Goal: Information Seeking & Learning: Learn about a topic

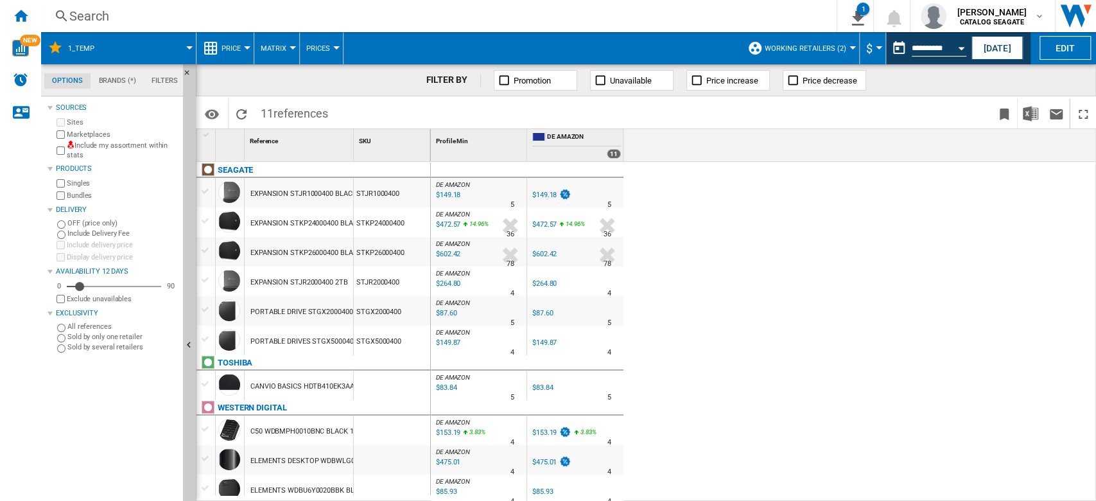
click at [188, 49] on span at bounding box center [150, 48] width 77 height 32
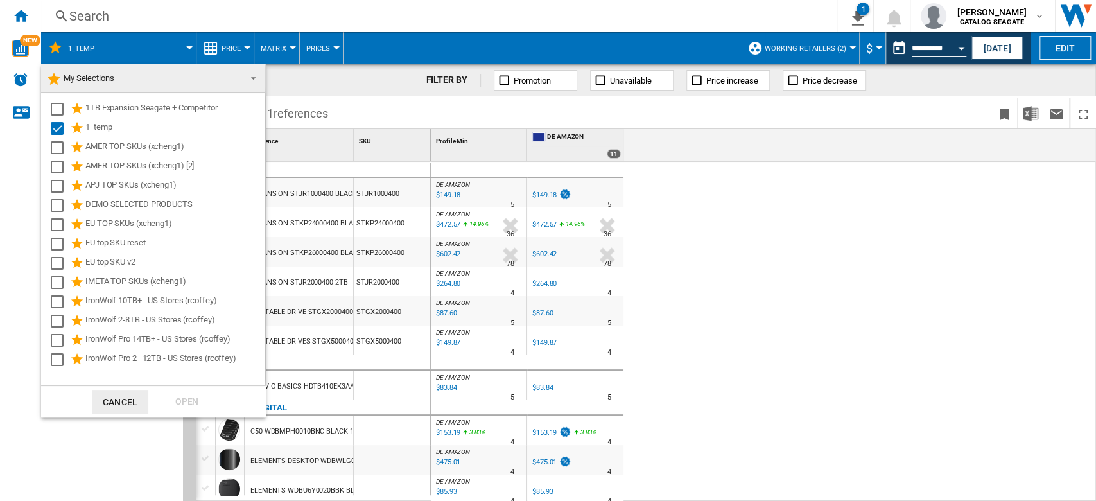
click at [252, 75] on span at bounding box center [249, 77] width 15 height 18
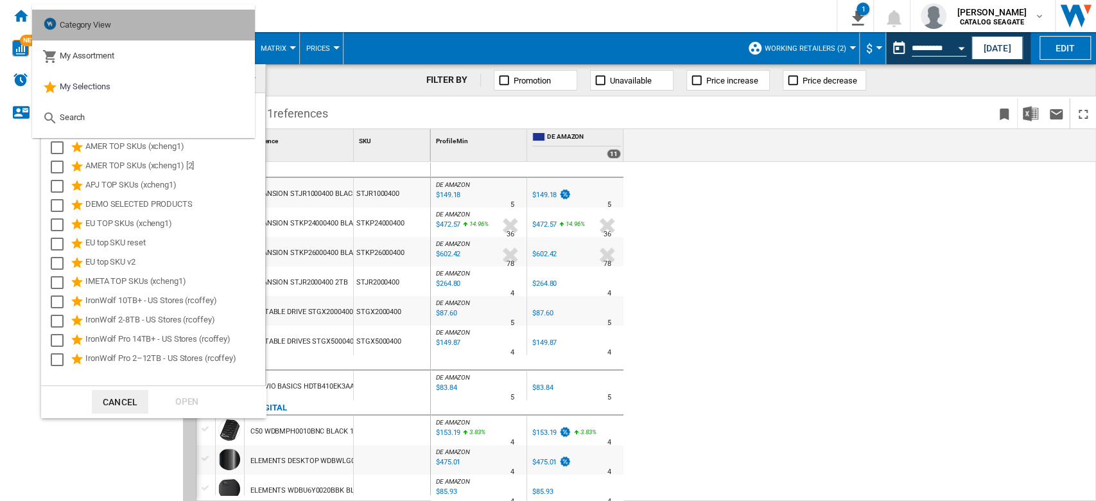
click at [125, 30] on md-option "Category View" at bounding box center [143, 25] width 223 height 31
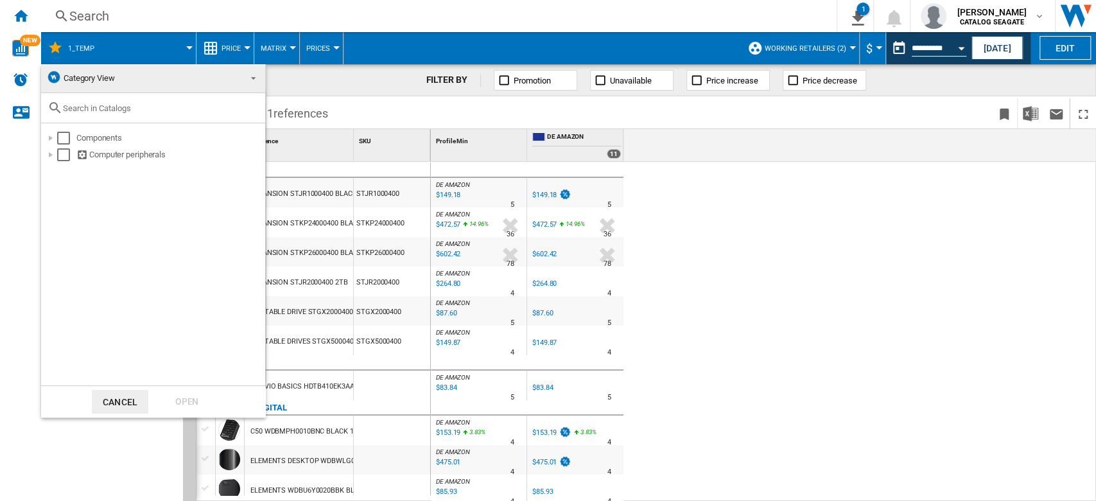
click at [174, 51] on md-backdrop at bounding box center [548, 250] width 1096 height 501
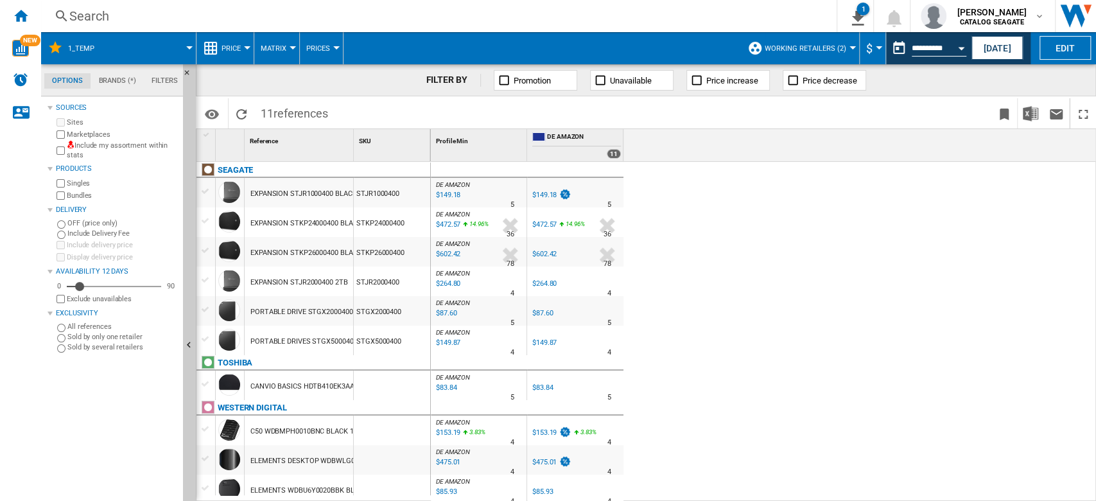
click at [188, 51] on span at bounding box center [150, 48] width 77 height 32
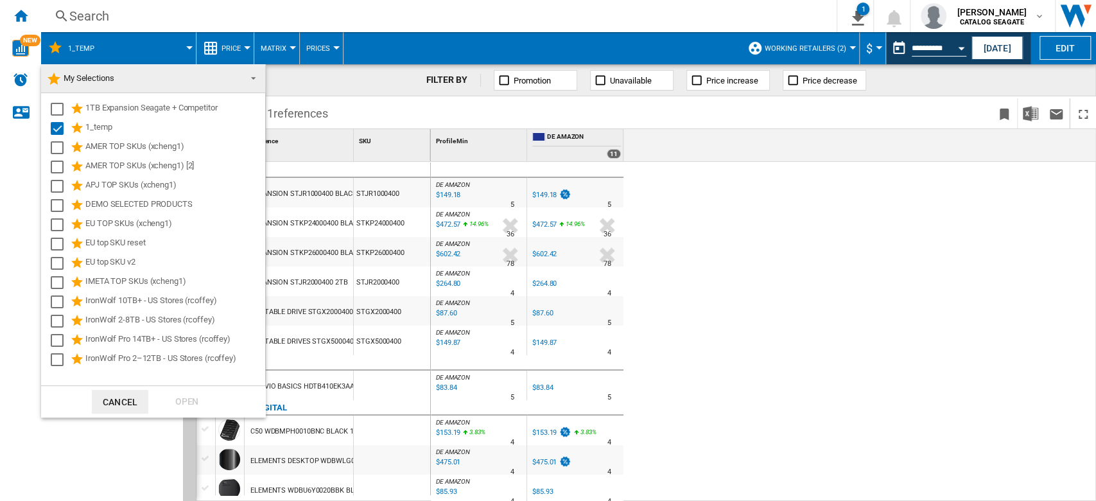
click at [256, 76] on span at bounding box center [249, 77] width 15 height 18
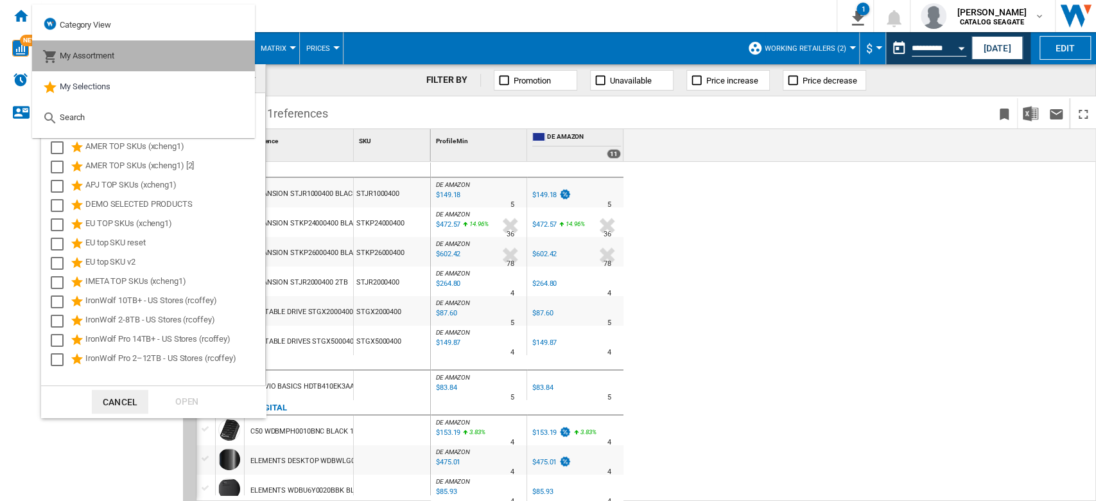
click at [119, 53] on md-option "My Assortment" at bounding box center [143, 55] width 223 height 31
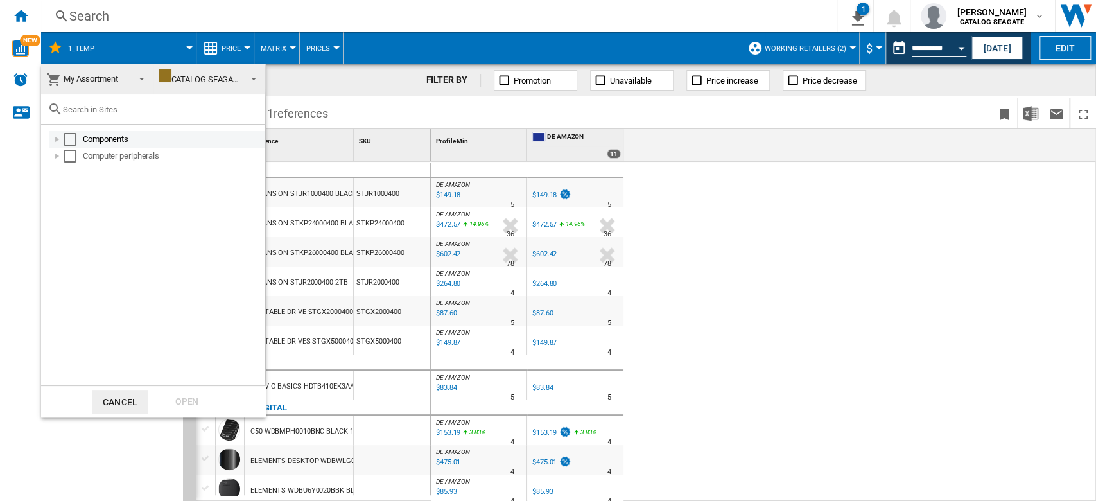
click at [69, 139] on div "Select" at bounding box center [70, 139] width 13 height 13
click at [66, 160] on div "Select" at bounding box center [70, 156] width 13 height 13
click at [189, 405] on div "Open" at bounding box center [187, 402] width 57 height 24
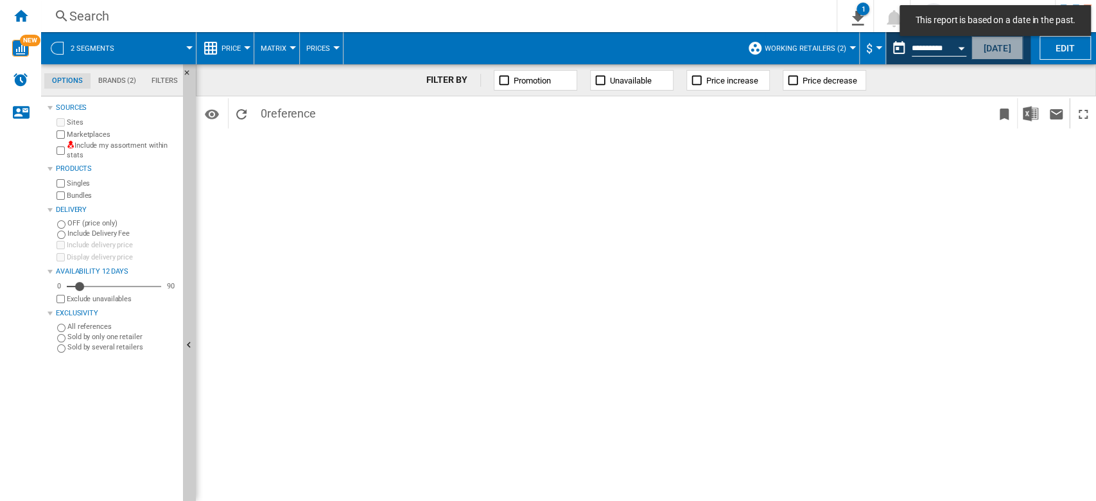
click at [994, 51] on button "[DATE]" at bounding box center [997, 48] width 51 height 24
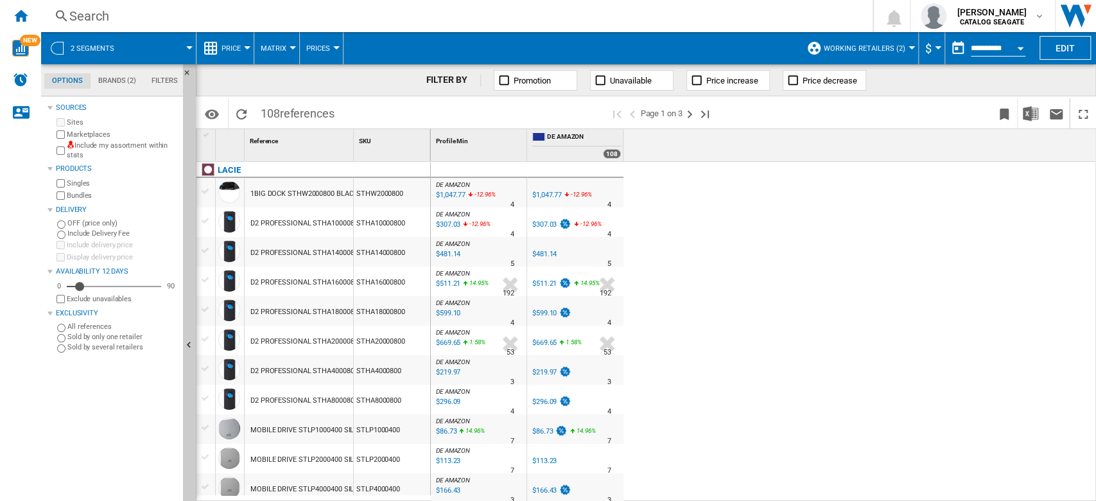
click at [239, 46] on span "Price" at bounding box center [231, 48] width 19 height 8
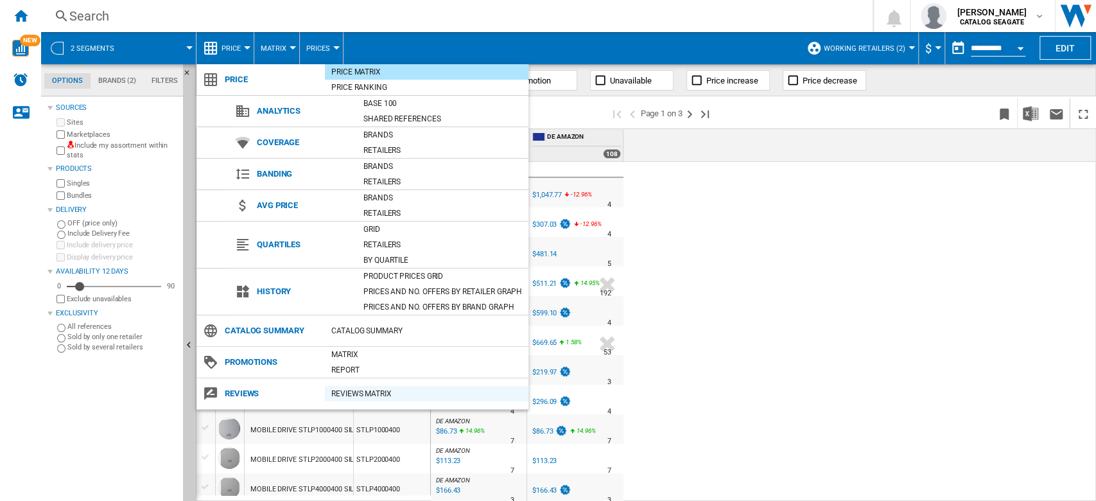
click at [374, 396] on div "REVIEWS Matrix" at bounding box center [427, 393] width 204 height 13
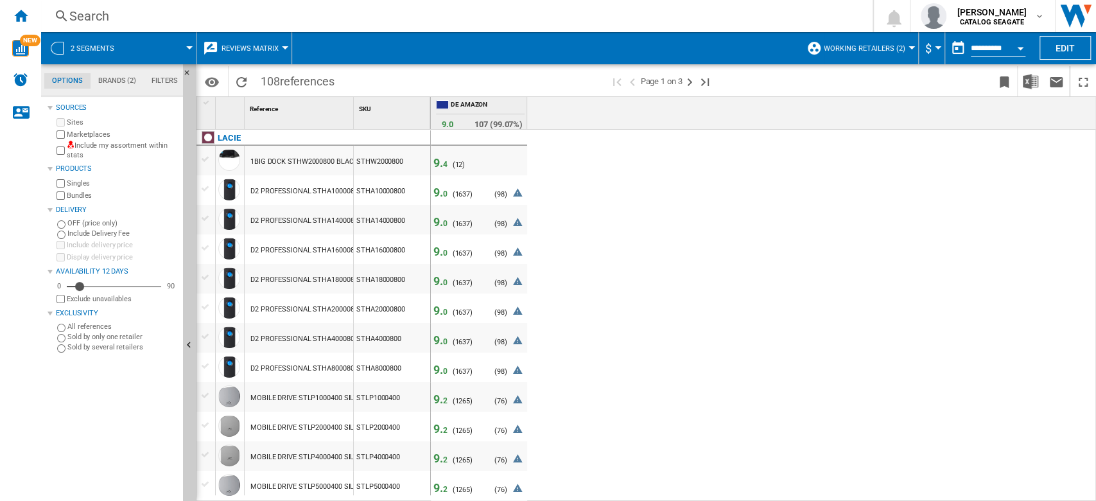
click at [441, 189] on span "9. 0" at bounding box center [441, 192] width 14 height 13
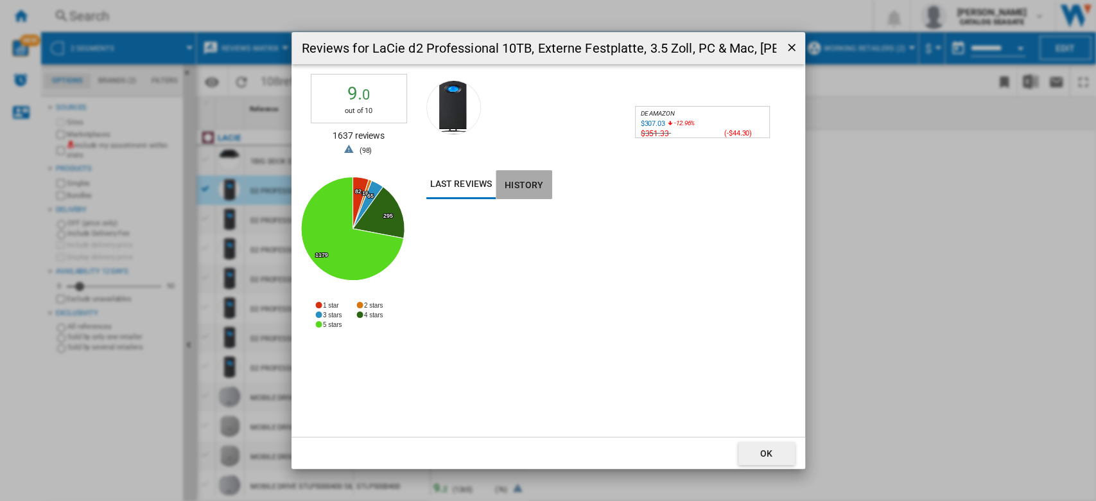
click at [525, 183] on button "History" at bounding box center [524, 184] width 57 height 29
click at [466, 189] on button "Last reviews" at bounding box center [462, 184] width 70 height 29
click at [518, 189] on button "History" at bounding box center [524, 184] width 57 height 29
click at [775, 450] on button "OK" at bounding box center [767, 453] width 57 height 23
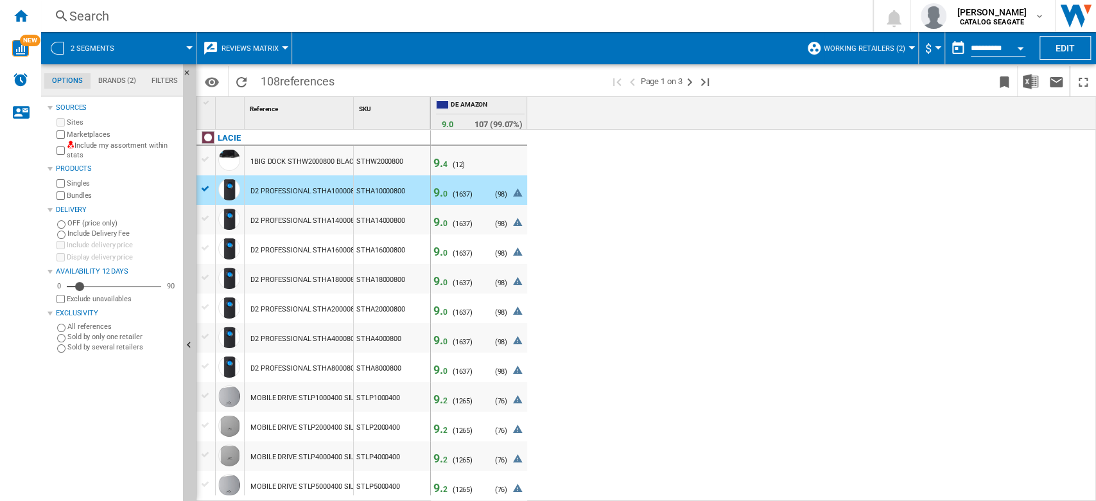
click at [444, 251] on span "0" at bounding box center [445, 253] width 4 height 9
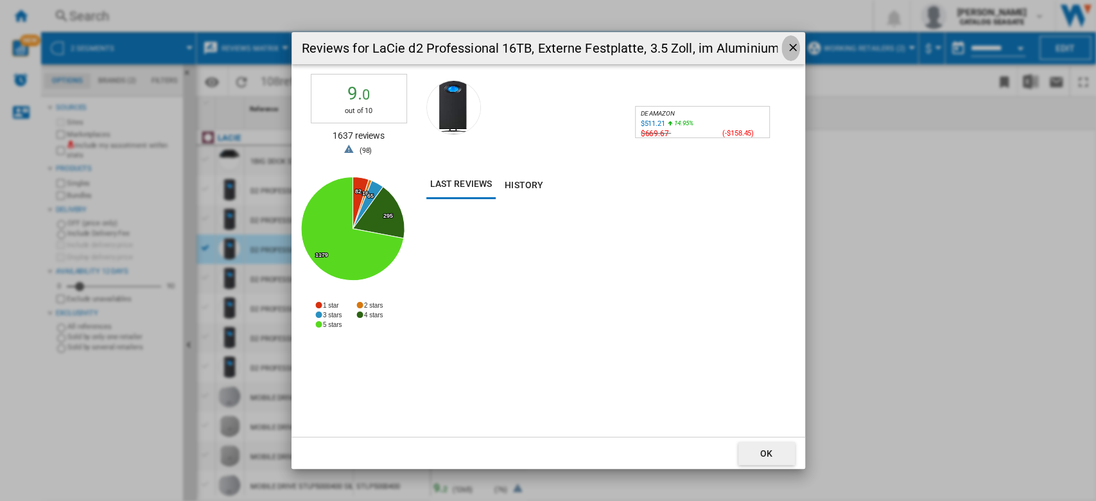
click at [799, 49] on ng-md-icon "getI18NText('BUTTONS.CLOSE_DIALOG')" at bounding box center [794, 48] width 15 height 15
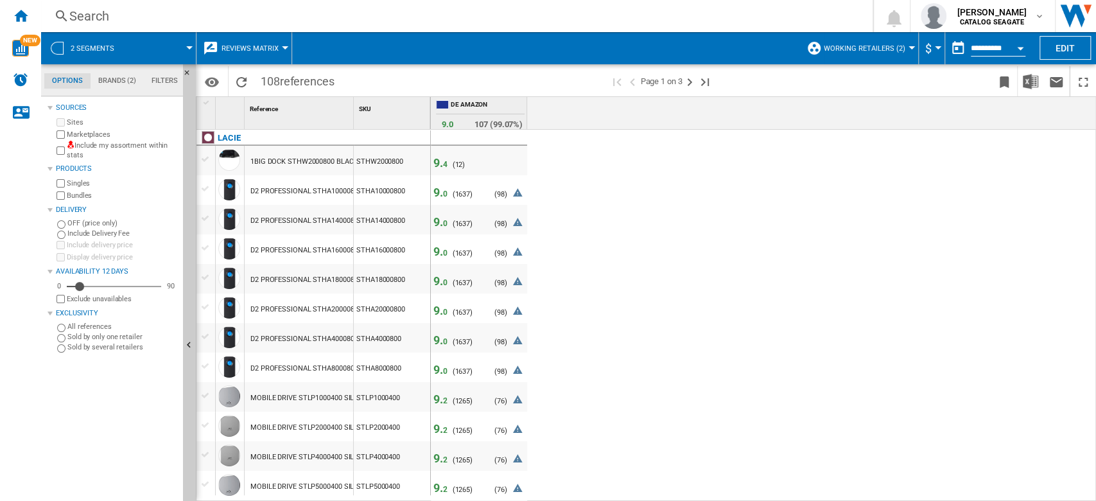
click at [437, 254] on span "9. 0" at bounding box center [441, 251] width 14 height 13
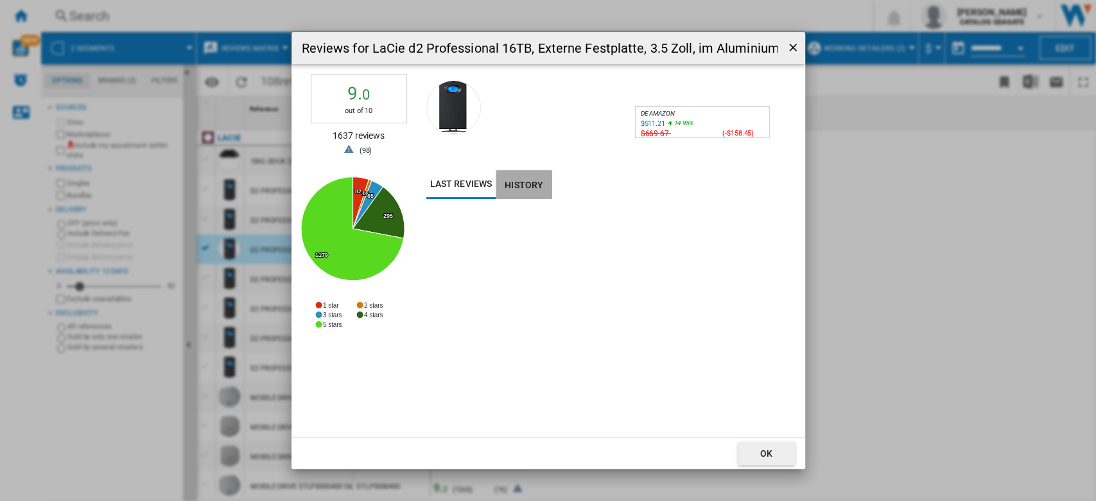
click at [539, 188] on button "History" at bounding box center [524, 184] width 57 height 29
click at [789, 50] on ng-md-icon "getI18NText('BUTTONS.CLOSE_DIALOG')" at bounding box center [794, 48] width 15 height 15
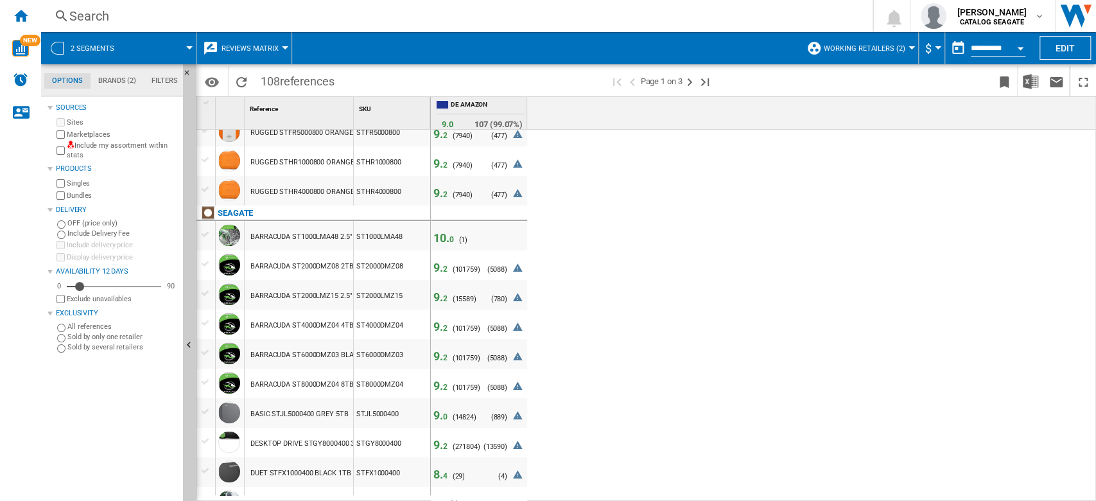
scroll to position [1136, 0]
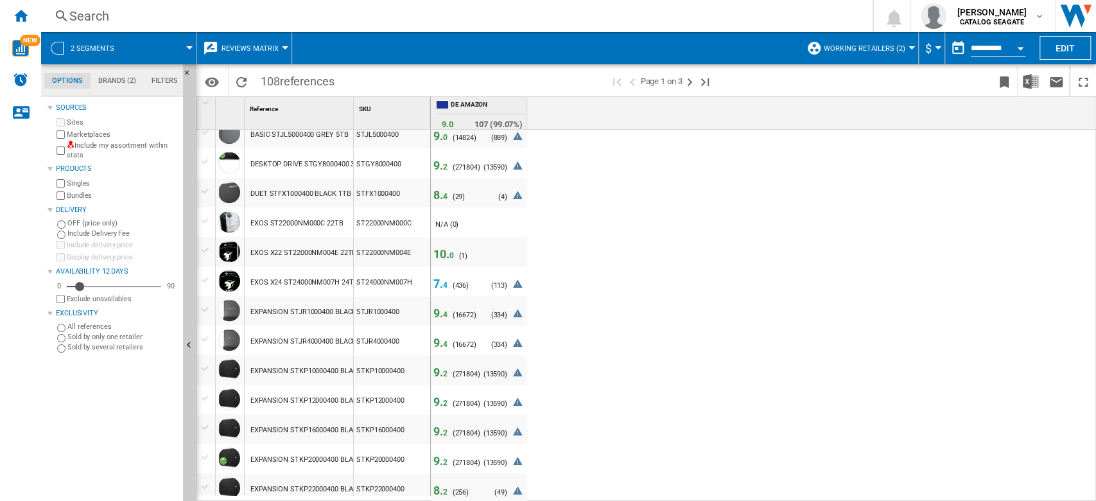
click at [860, 51] on span "Working Retailers (2)" at bounding box center [865, 48] width 82 height 8
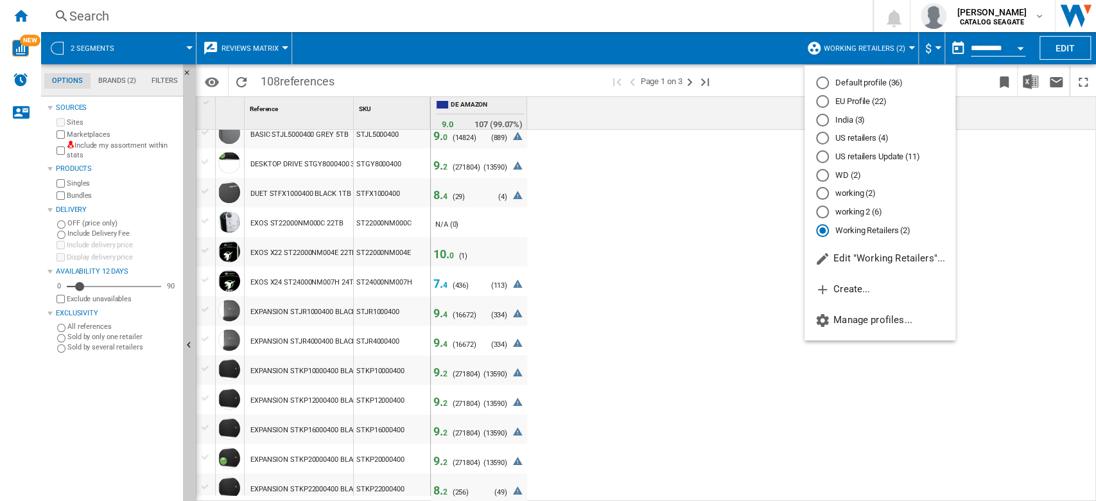
click at [879, 157] on md-radio-button "US retailers Update (11)" at bounding box center [880, 157] width 128 height 12
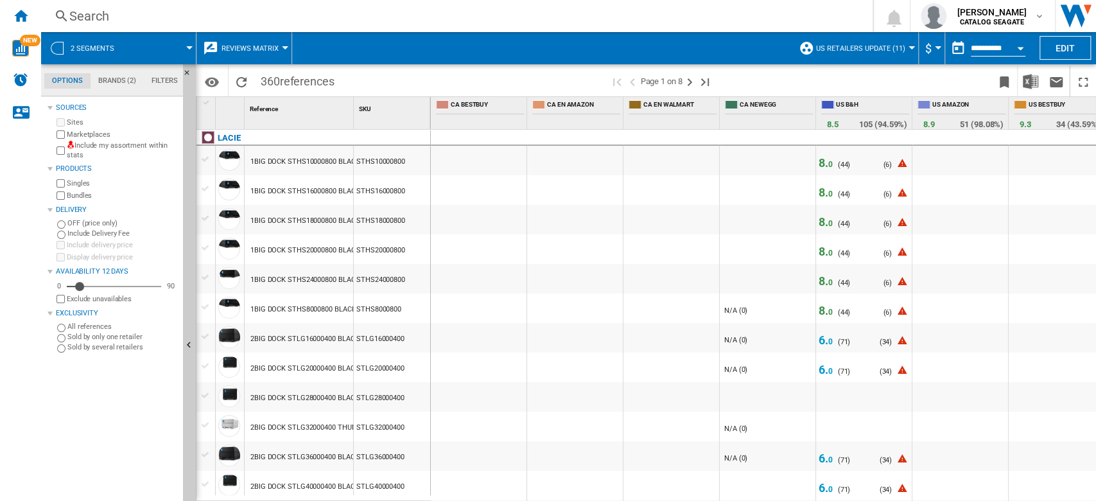
click at [829, 312] on span "0" at bounding box center [831, 312] width 4 height 9
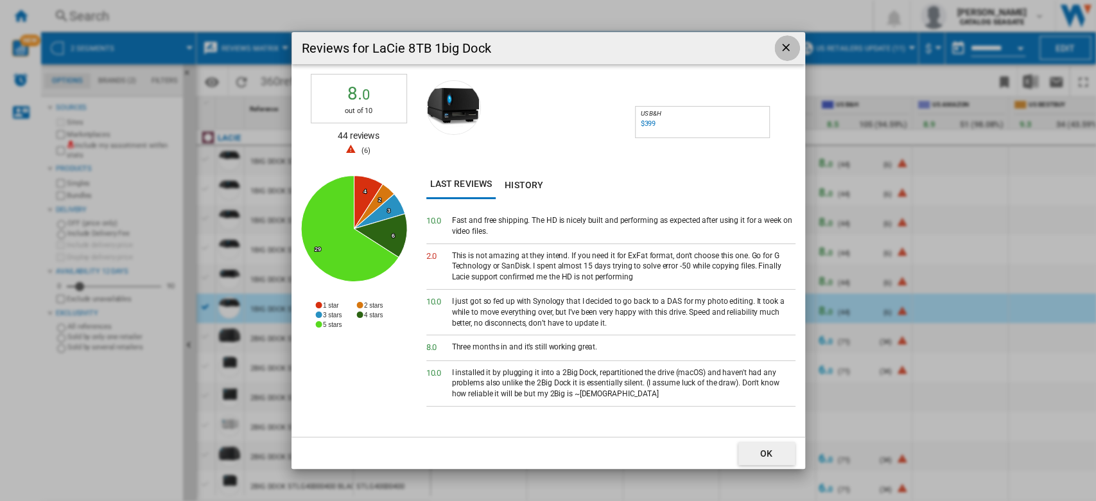
click at [785, 45] on ng-md-icon "getI18NText('BUTTONS.CLOSE_DIALOG')" at bounding box center [787, 48] width 15 height 15
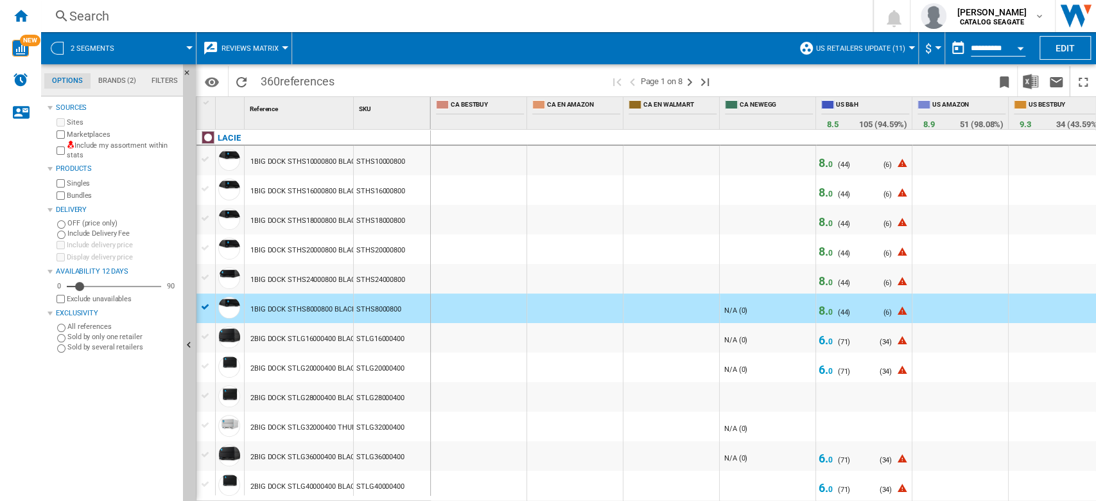
click at [632, 14] on div "Search" at bounding box center [454, 16] width 770 height 18
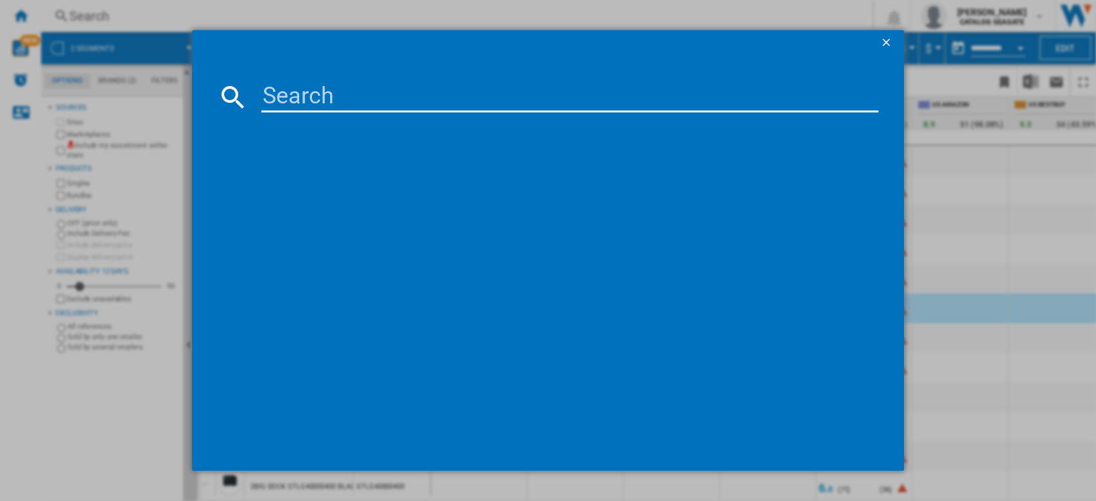
click at [547, 101] on input at bounding box center [570, 97] width 618 height 31
paste input "ST4000VNZ06"
type input "ST4000VNZ06"
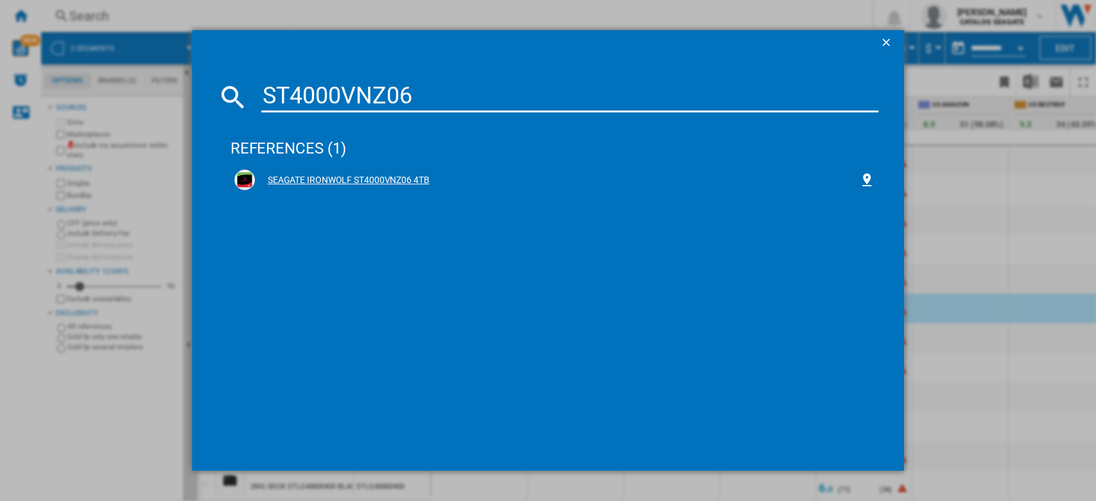
click at [407, 183] on div "SEAGATE IRONWOLF ST4000VNZ06 4TB" at bounding box center [557, 180] width 605 height 13
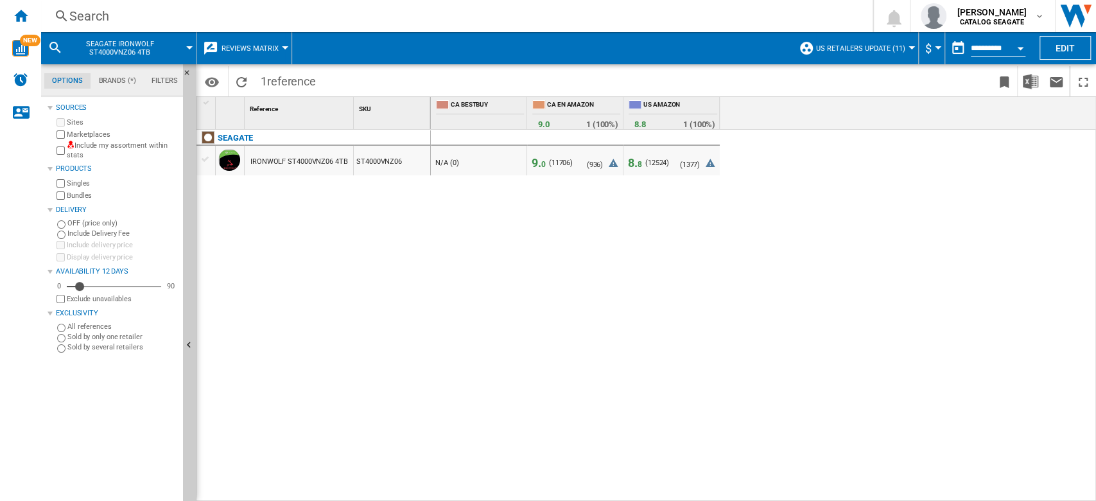
click at [261, 51] on span "Reviews Matrix" at bounding box center [250, 48] width 57 height 8
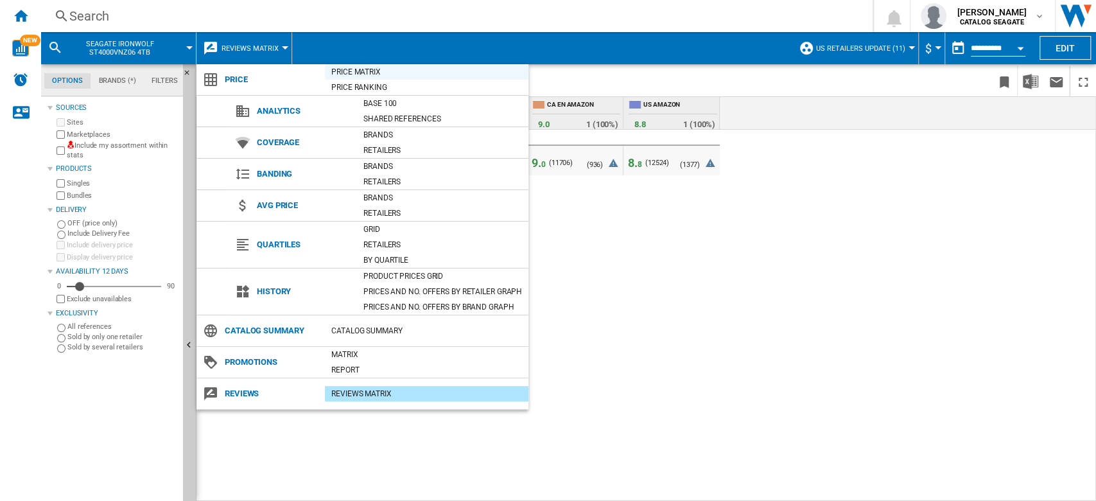
click at [367, 70] on div "Price Matrix" at bounding box center [427, 72] width 204 height 13
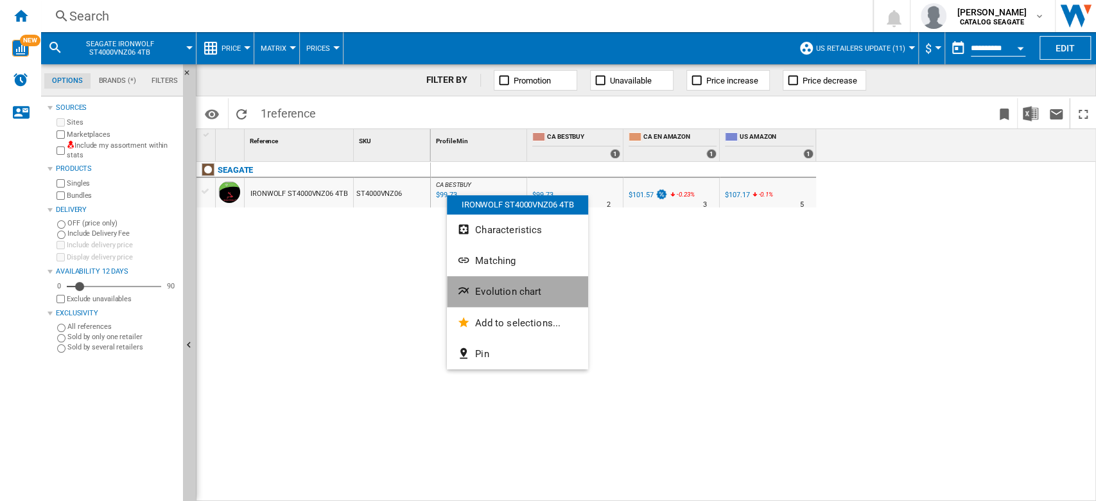
click at [513, 291] on span "Evolution chart" at bounding box center [508, 292] width 66 height 12
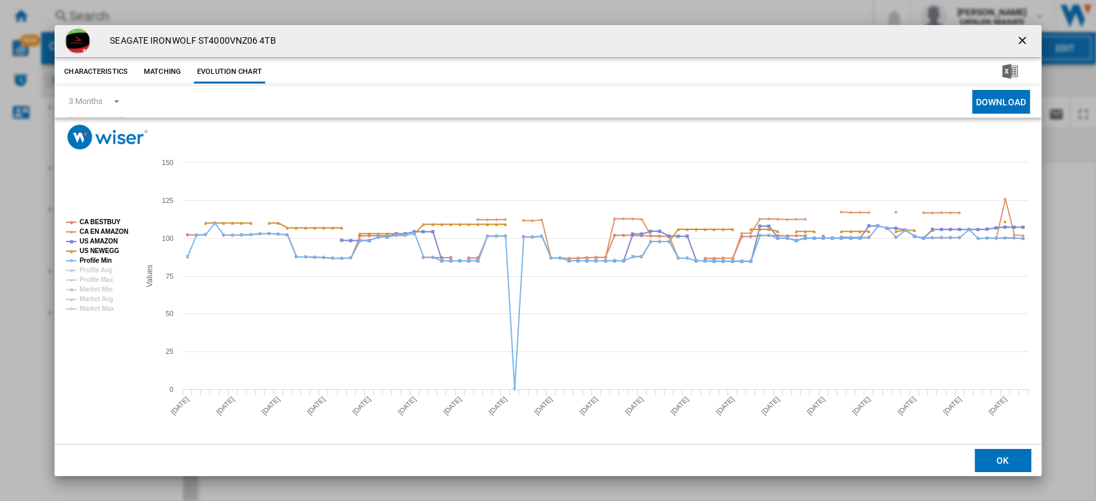
click at [1024, 46] on ng-md-icon "getI18NText('BUTTONS.CLOSE_DIALOG')" at bounding box center [1023, 41] width 15 height 15
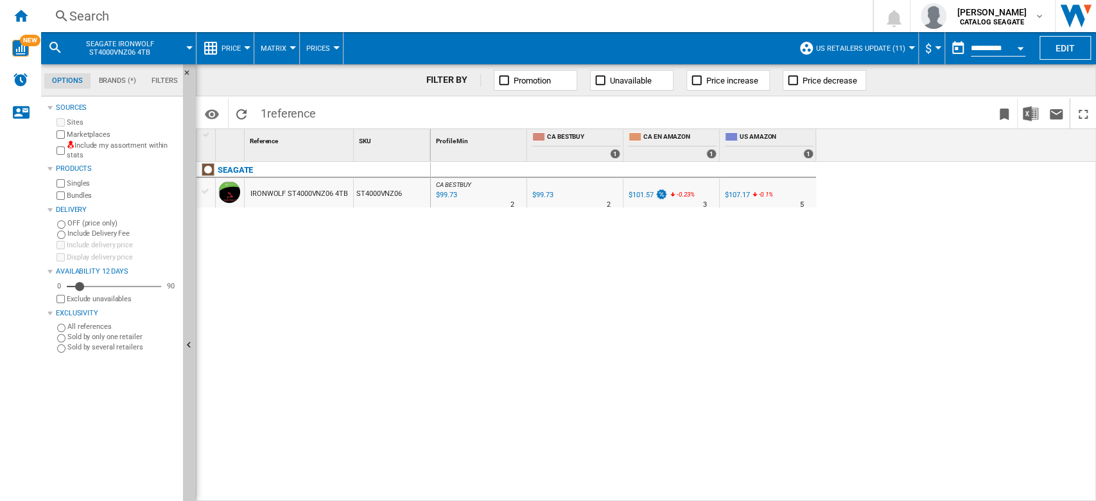
click at [1026, 47] on button "Open calendar" at bounding box center [1020, 46] width 23 height 23
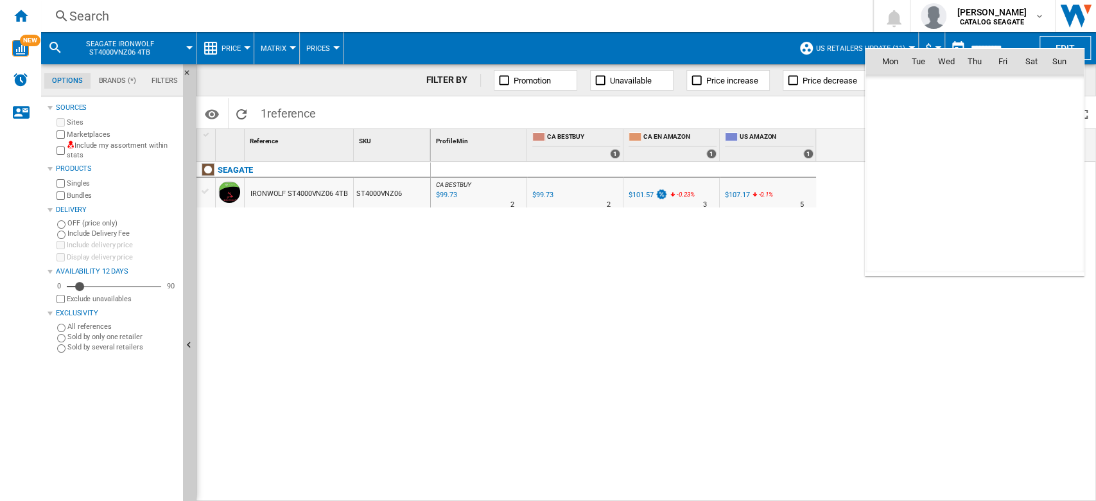
scroll to position [6128, 0]
click at [1033, 148] on span "11" at bounding box center [1032, 146] width 26 height 26
type input "**********"
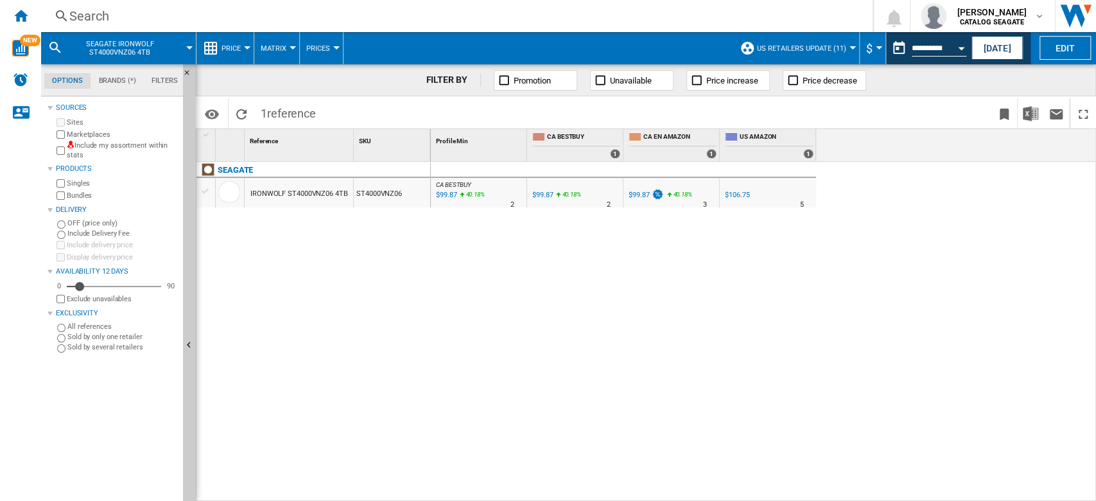
click at [845, 51] on button "US retailers Update (11)" at bounding box center [805, 48] width 96 height 32
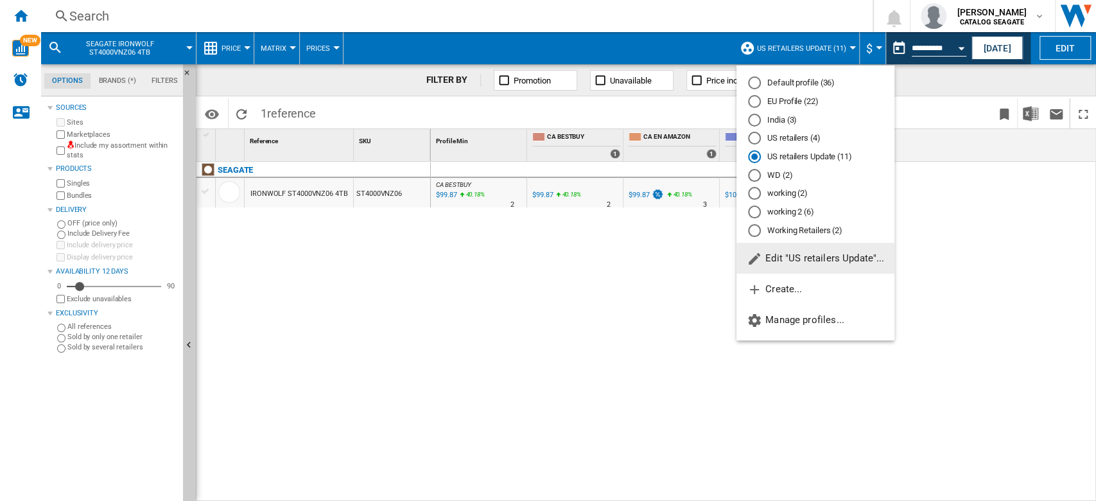
click at [795, 100] on md-radio-button "EU Profile (22)" at bounding box center [815, 102] width 135 height 12
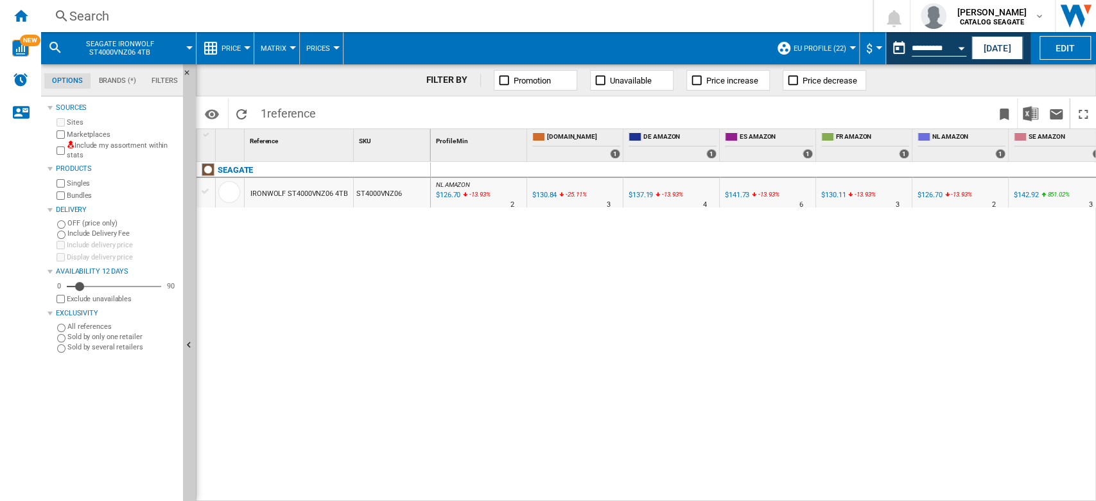
click at [870, 44] on button "$" at bounding box center [872, 48] width 13 height 32
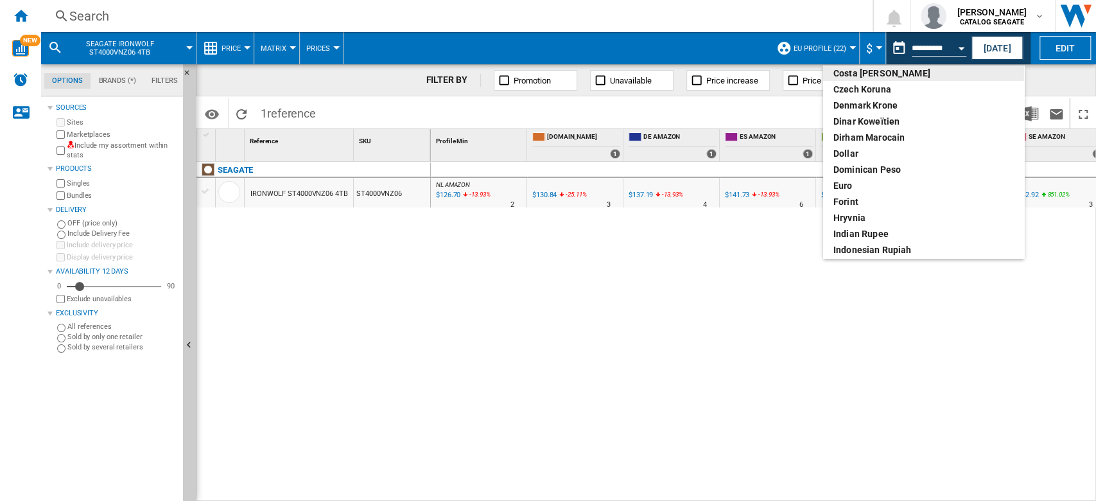
scroll to position [171, 0]
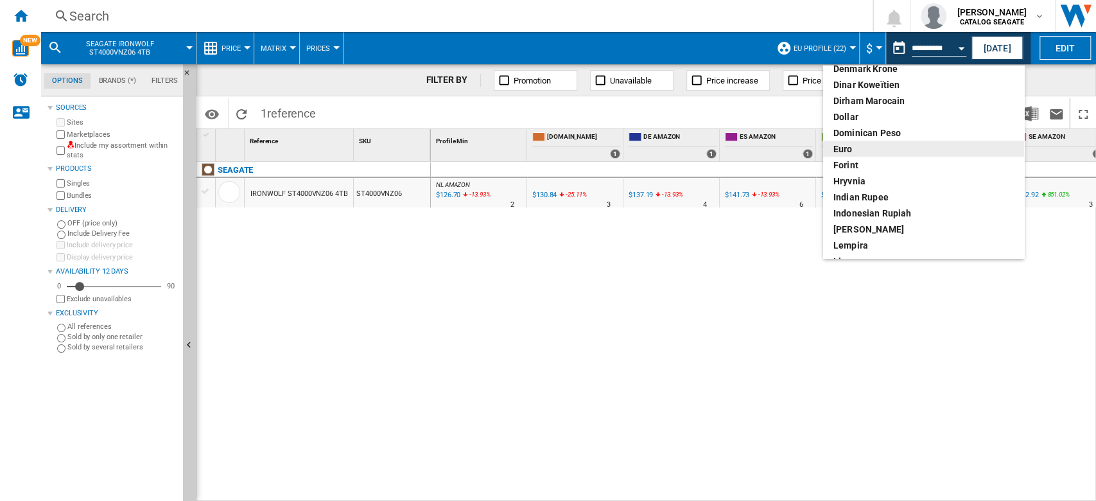
click at [899, 143] on div "euro" at bounding box center [924, 149] width 180 height 13
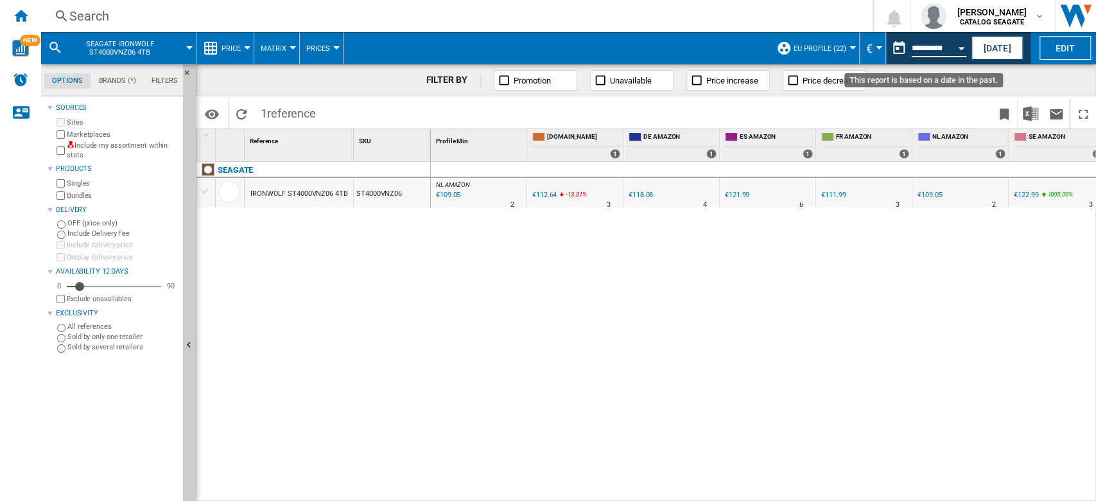
click at [949, 51] on input "**********" at bounding box center [939, 50] width 55 height 12
click at [970, 45] on button "Open calendar" at bounding box center [961, 46] width 23 height 23
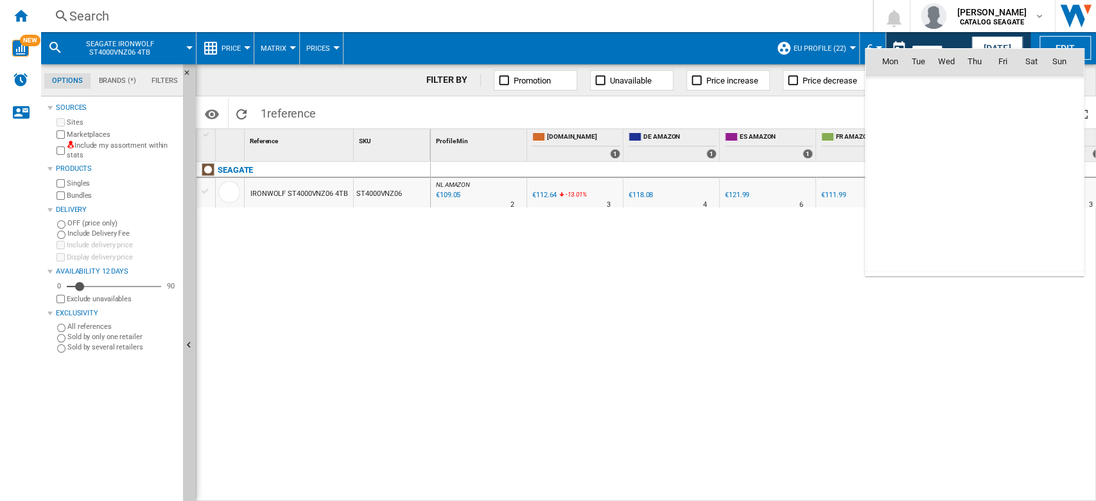
scroll to position [6128, 0]
click at [1003, 146] on span "10" at bounding box center [1003, 146] width 26 height 26
type input "**********"
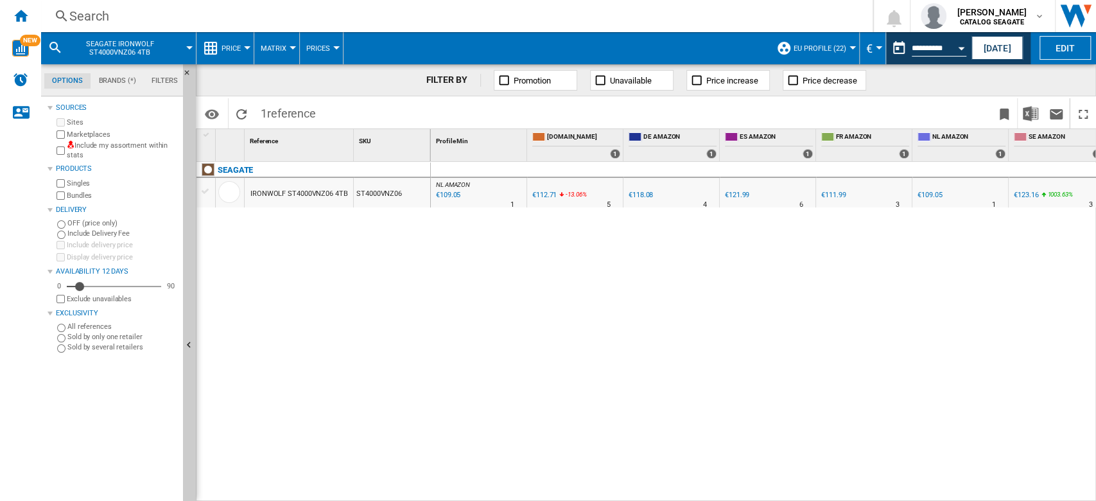
click at [942, 50] on input "**********" at bounding box center [939, 50] width 55 height 12
click at [958, 51] on button "Open calendar" at bounding box center [961, 46] width 23 height 23
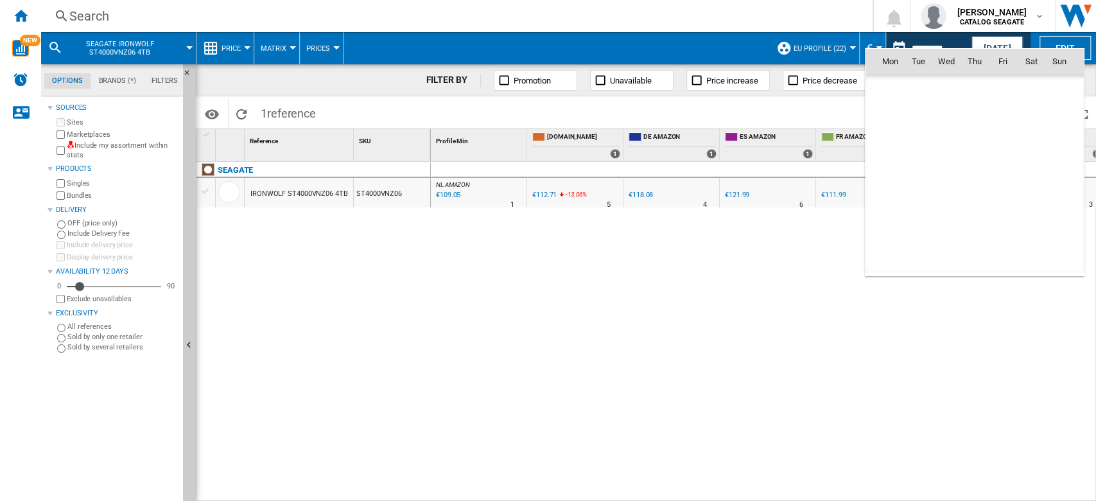
scroll to position [6128, 0]
click at [978, 145] on span "9" at bounding box center [975, 146] width 26 height 26
type input "**********"
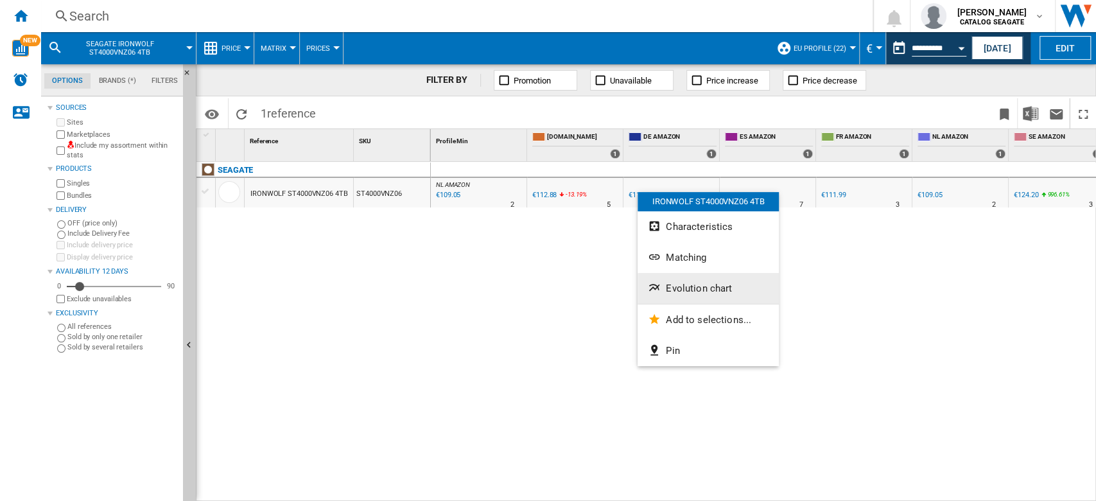
click at [708, 290] on span "Evolution chart" at bounding box center [699, 289] width 66 height 12
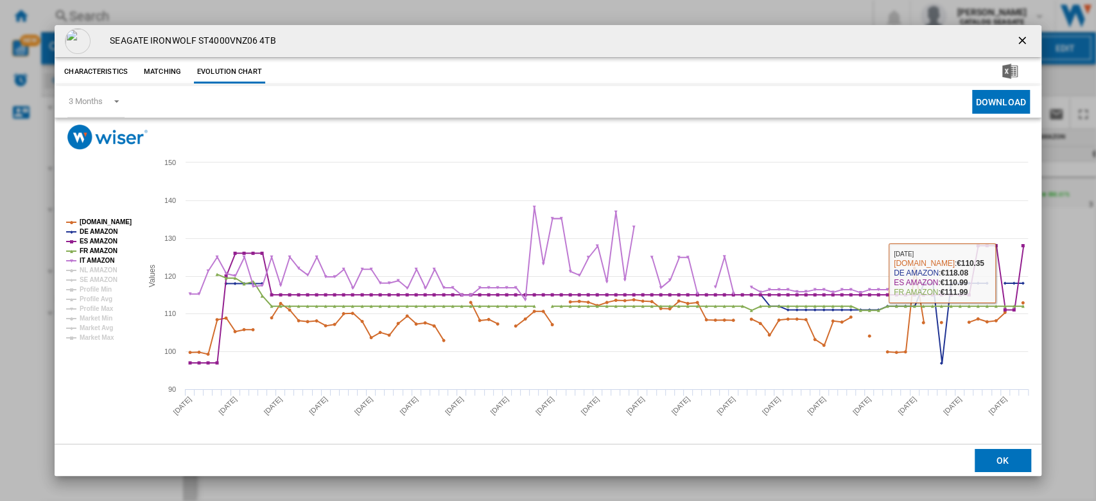
click at [1026, 39] on ng-md-icon "getI18NText('BUTTONS.CLOSE_DIALOG')" at bounding box center [1023, 41] width 15 height 15
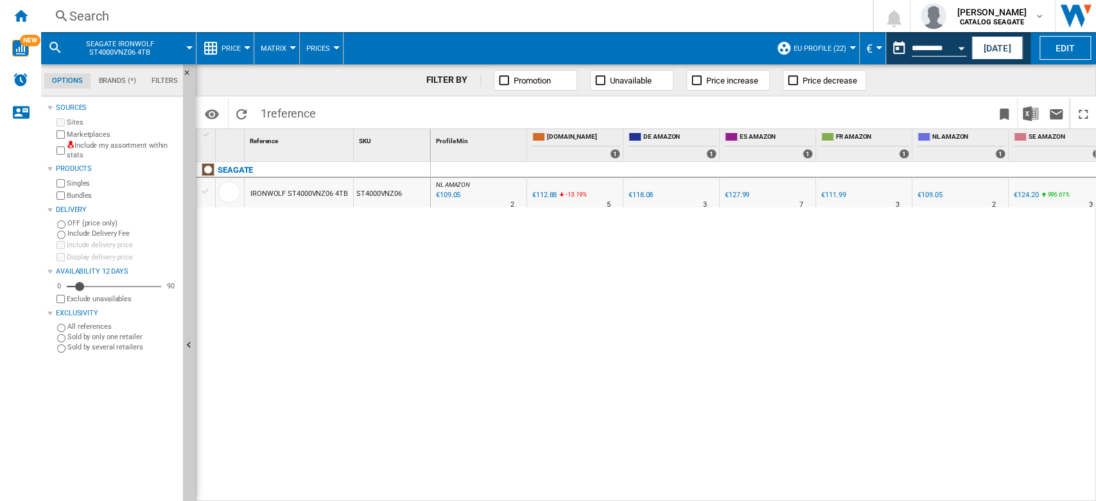
click at [644, 196] on div "€118.08" at bounding box center [641, 195] width 24 height 8
click at [836, 48] on span "EU Profile (22)" at bounding box center [820, 48] width 53 height 8
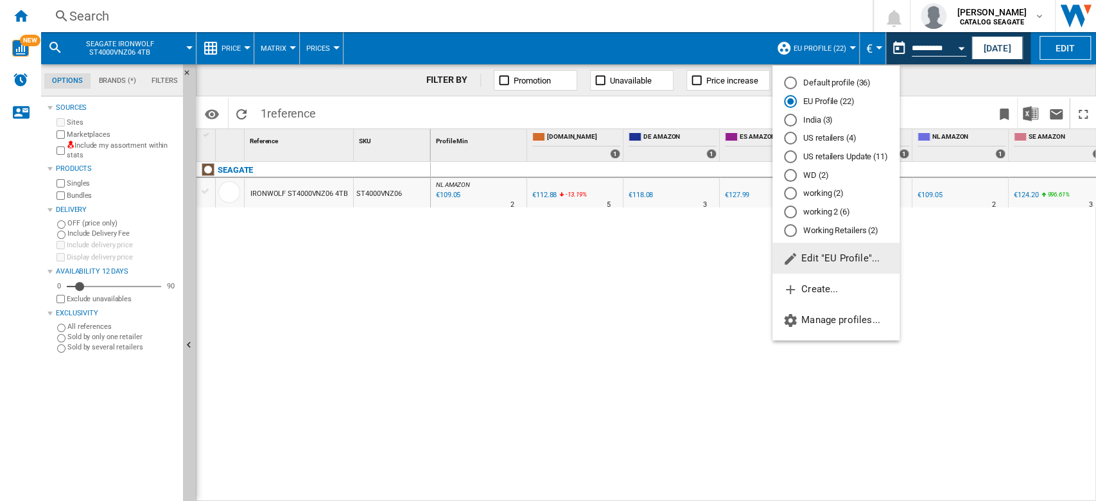
click at [320, 191] on md-backdrop at bounding box center [548, 250] width 1096 height 501
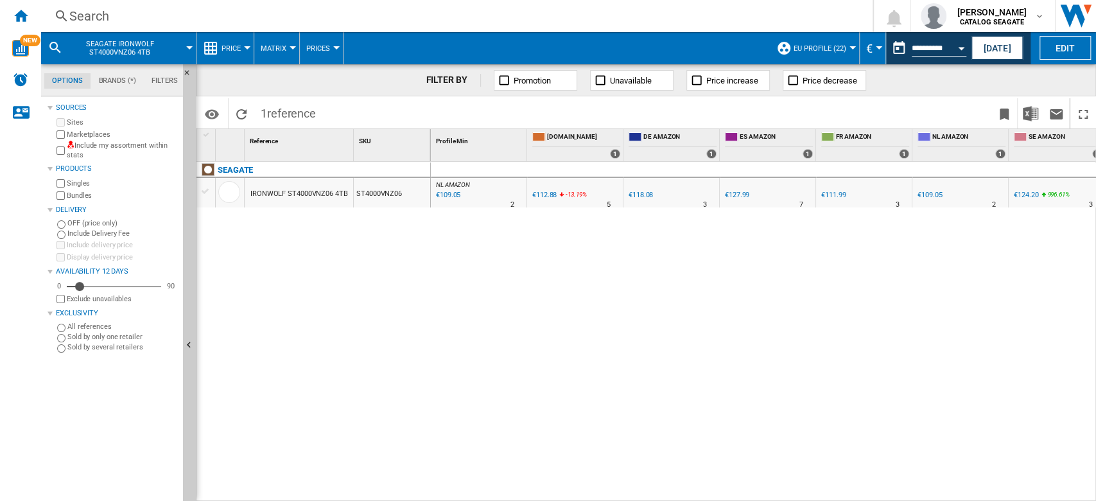
click at [320, 191] on div "IRONWOLF ST4000VNZ06 4TB" at bounding box center [300, 194] width 98 height 30
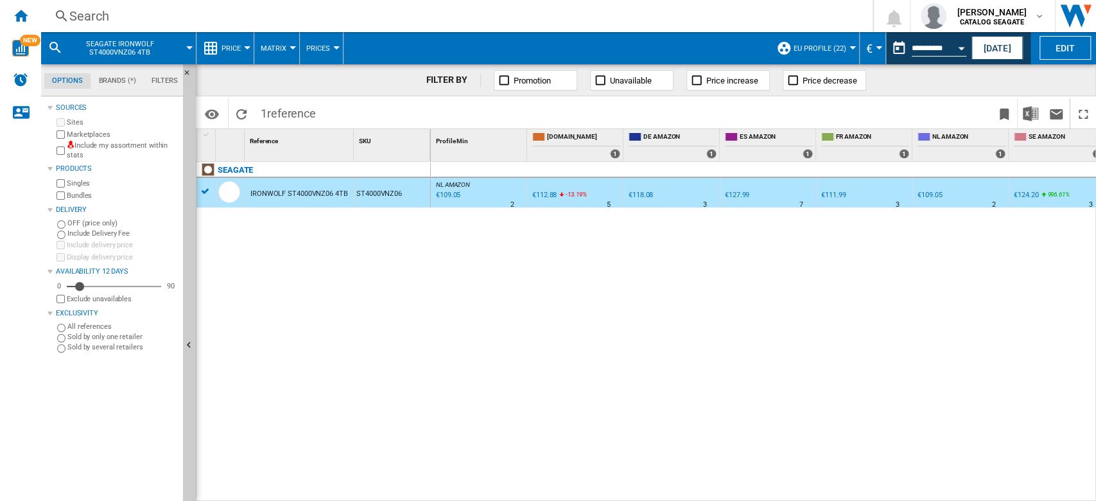
click at [378, 193] on div "ST4000VNZ06" at bounding box center [392, 193] width 76 height 30
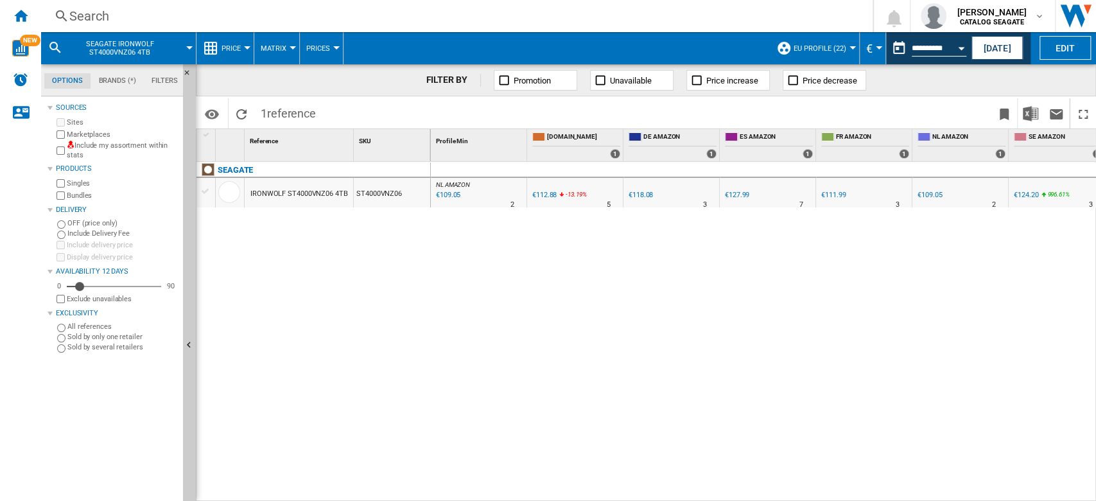
click at [378, 193] on div "ST4000VNZ06" at bounding box center [392, 193] width 76 height 30
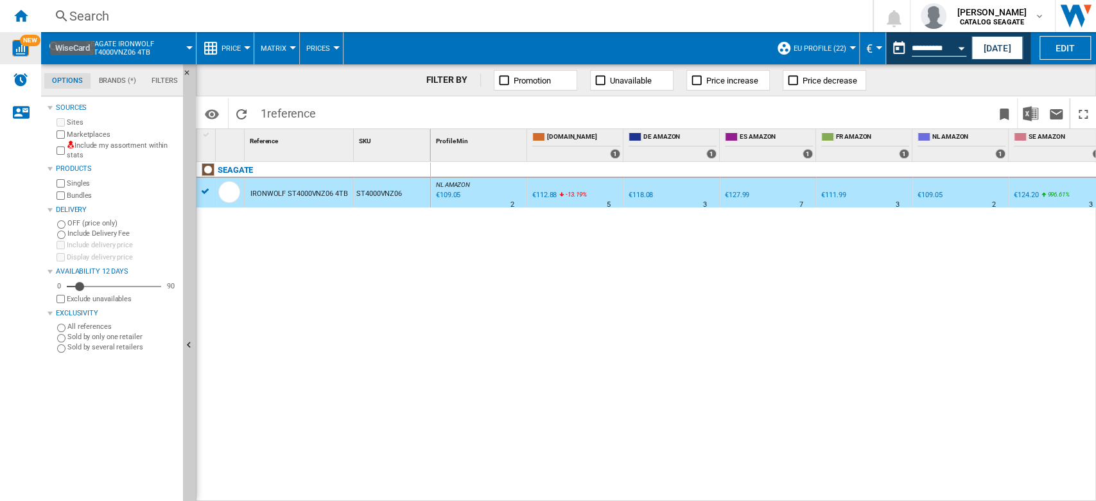
click at [15, 55] on img "WiseCard" at bounding box center [20, 48] width 17 height 17
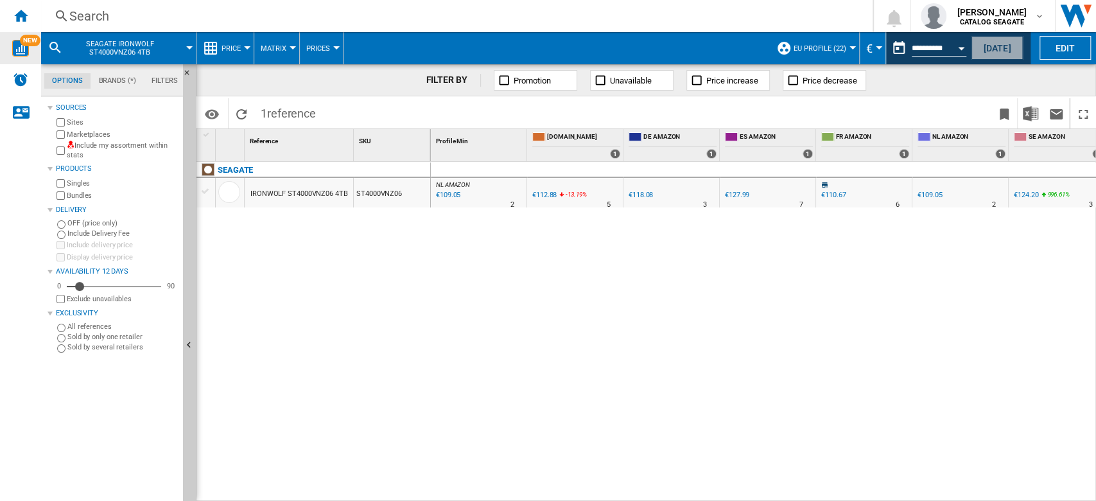
click at [996, 47] on button "[DATE]" at bounding box center [997, 48] width 51 height 24
